Goal: Check status

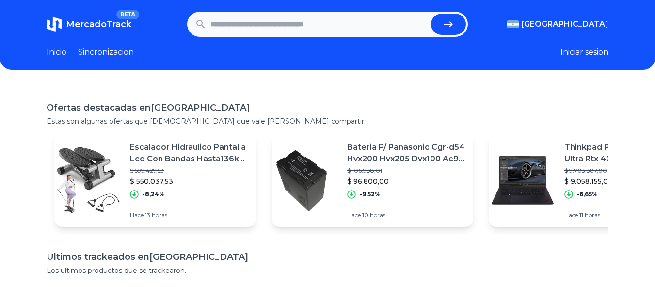
click at [339, 24] on input "text" at bounding box center [318, 24] width 217 height 21
paste input "**********"
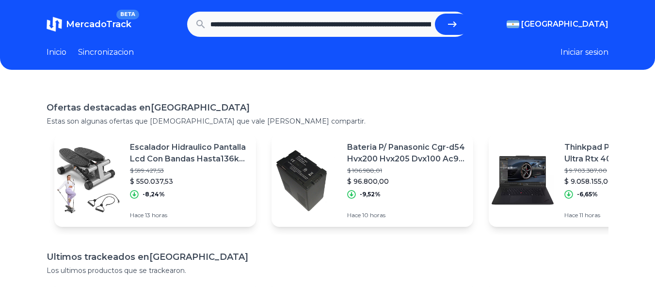
click at [449, 20] on icon "submit" at bounding box center [452, 24] width 12 height 12
type input "**********"
